Goal: Use online tool/utility: Utilize a website feature to perform a specific function

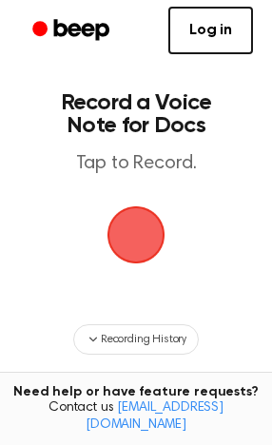
click at [168, 255] on span "button" at bounding box center [137, 236] width 106 height 106
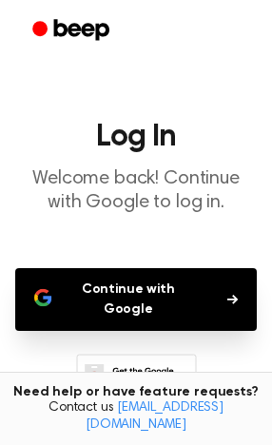
click at [168, 270] on button "Continue with Google" at bounding box center [136, 299] width 242 height 63
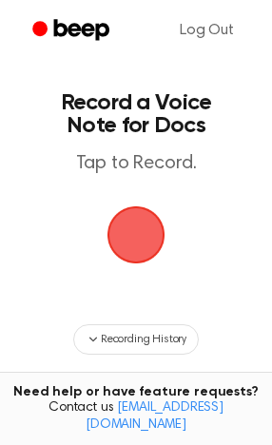
click at [139, 227] on span "button" at bounding box center [136, 235] width 78 height 78
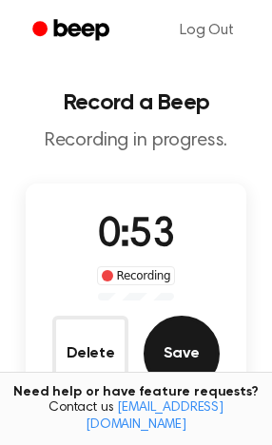
click at [189, 361] on button "Save" at bounding box center [182, 354] width 76 height 76
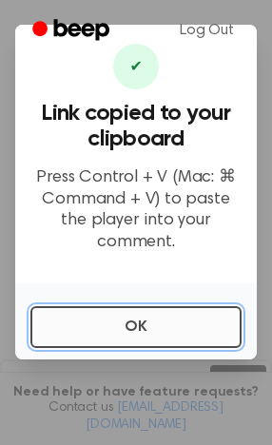
click at [184, 308] on button "OK" at bounding box center [135, 327] width 211 height 42
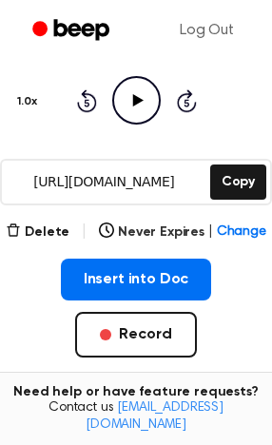
scroll to position [202, 0]
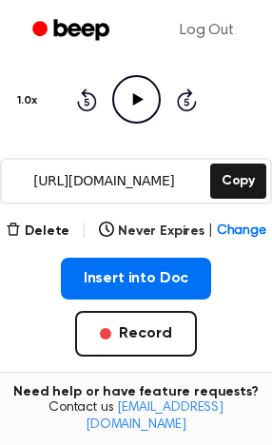
click at [184, 311] on button "Record" at bounding box center [135, 334] width 121 height 46
